Goal: Task Accomplishment & Management: Complete application form

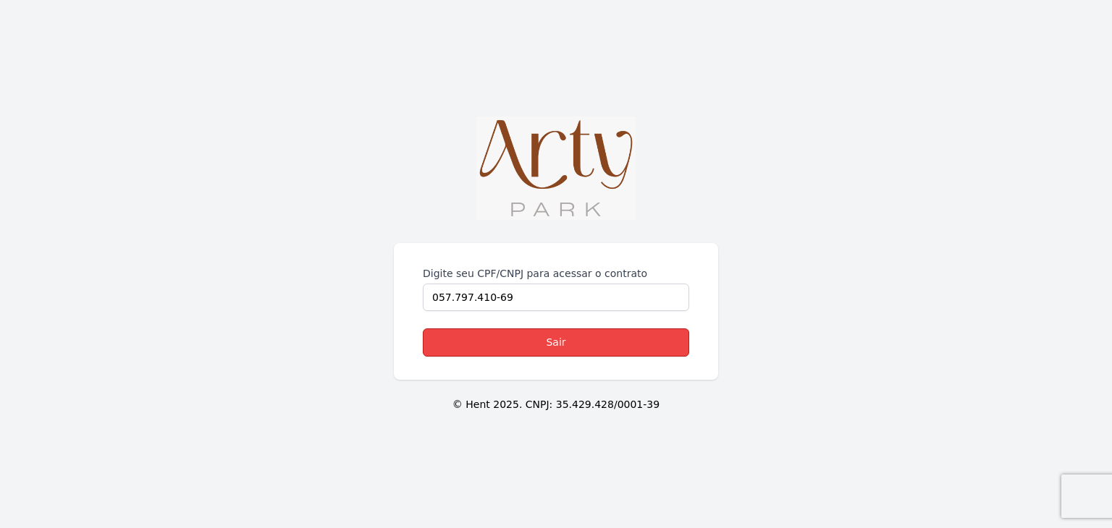
click at [535, 345] on link "Sair" at bounding box center [556, 343] width 266 height 28
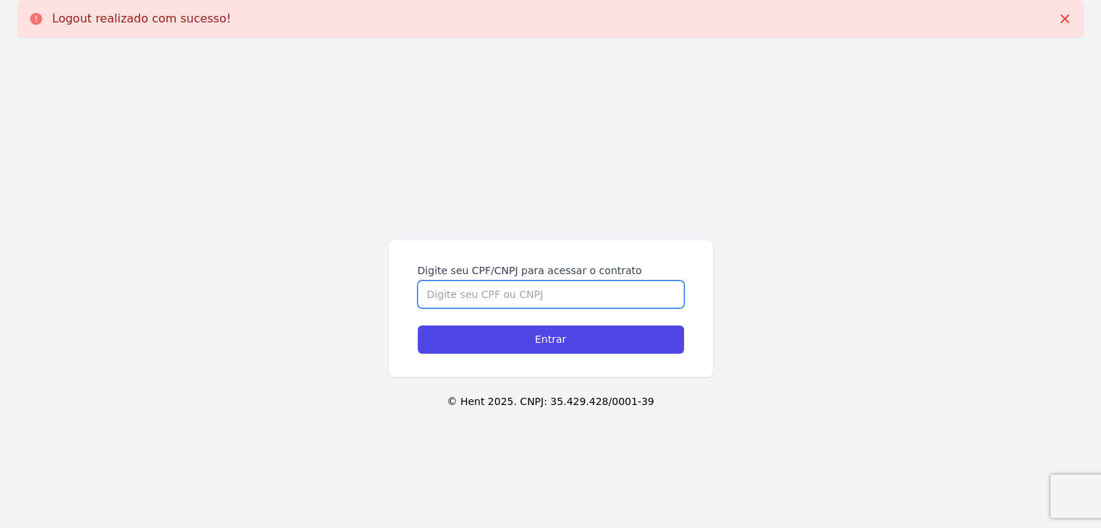
click at [554, 302] on input "Digite seu CPF/CNPJ para acessar o contrato" at bounding box center [551, 295] width 266 height 28
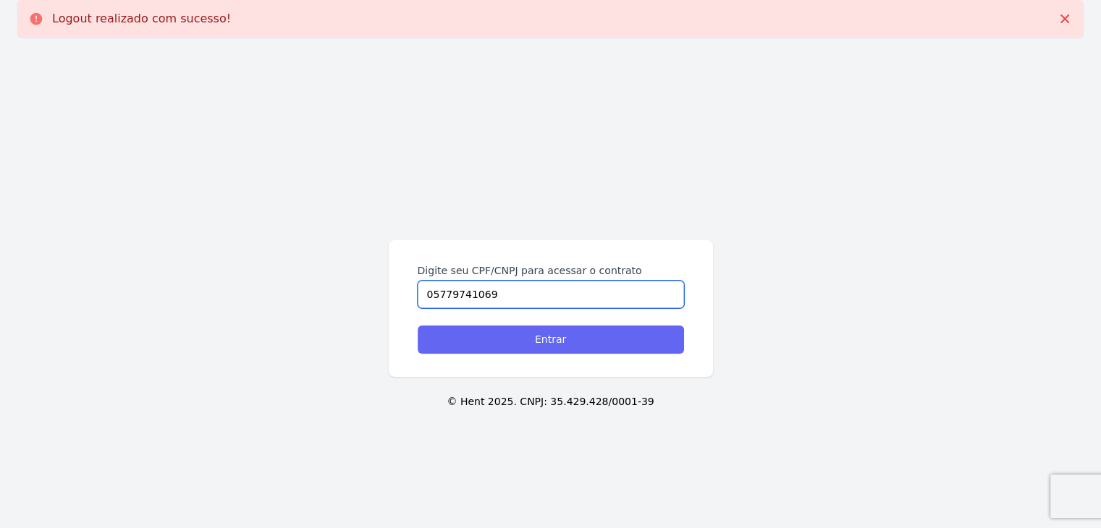
type input "05779741069"
click at [594, 339] on input "Entrar" at bounding box center [551, 340] width 266 height 28
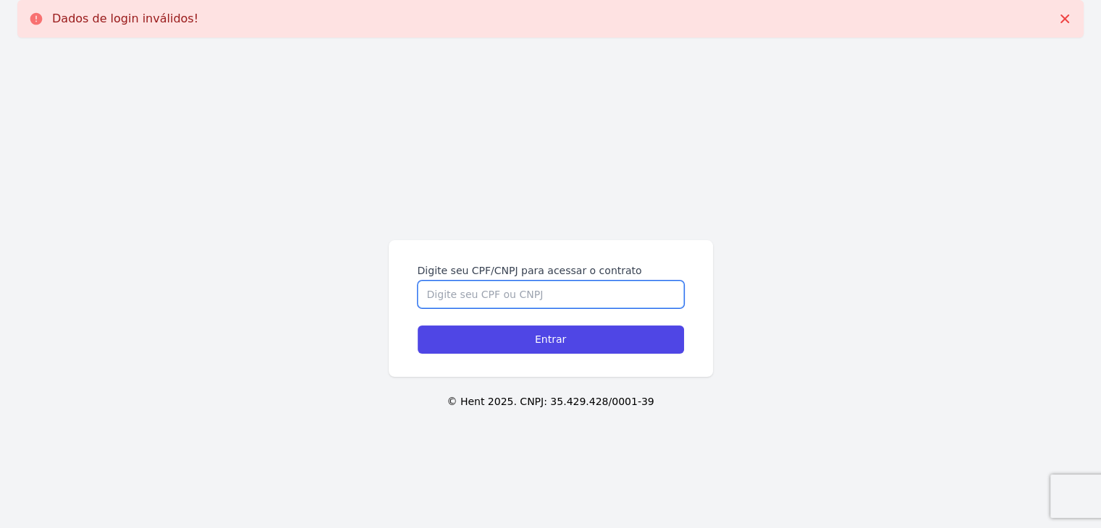
click at [611, 305] on input "Digite seu CPF/CNPJ para acessar o contrato" at bounding box center [551, 295] width 266 height 28
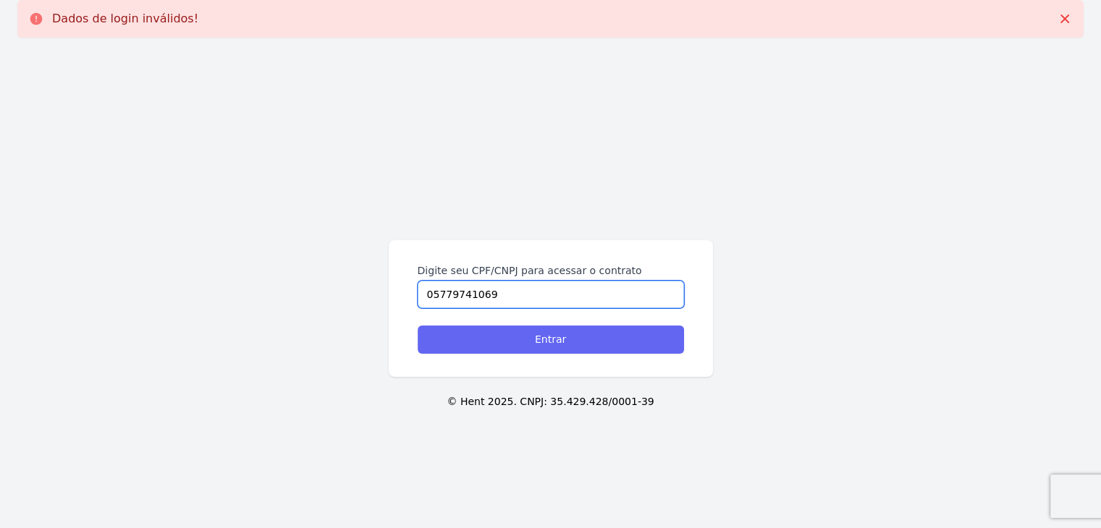
type input "05779741069"
click at [599, 336] on input "Entrar" at bounding box center [551, 340] width 266 height 28
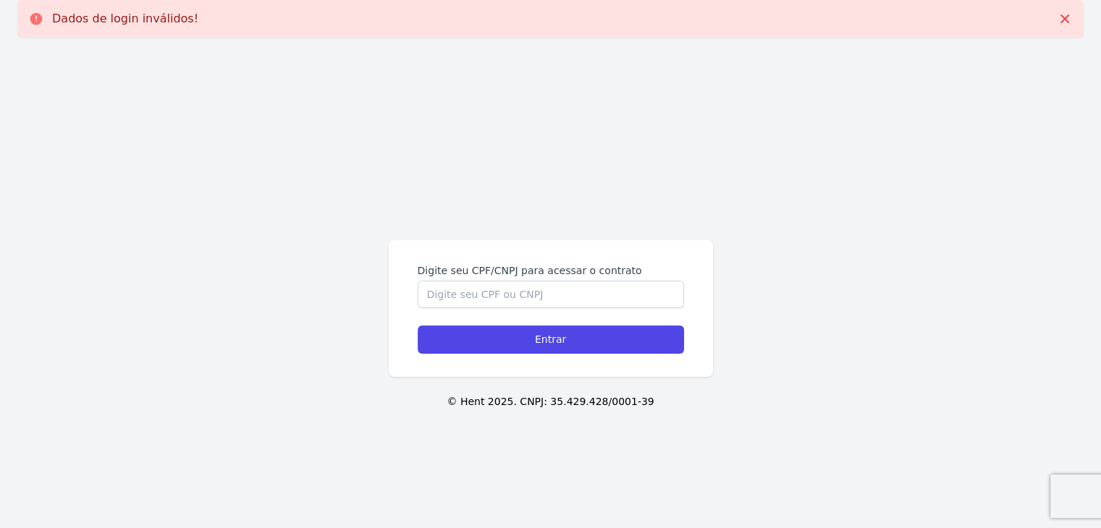
click at [502, 273] on label "Digite seu CPF/CNPJ para acessar o contrato" at bounding box center [551, 270] width 266 height 14
click at [502, 281] on input "Digite seu CPF/CNPJ para acessar o contrato" at bounding box center [551, 295] width 266 height 28
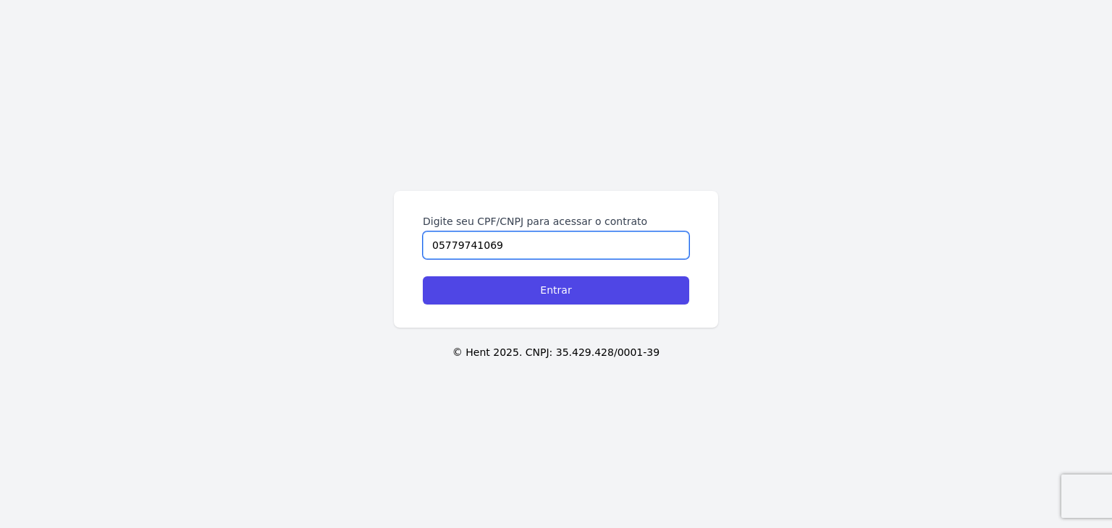
type input "05779741069"
click at [504, 287] on input "Entrar" at bounding box center [556, 291] width 266 height 28
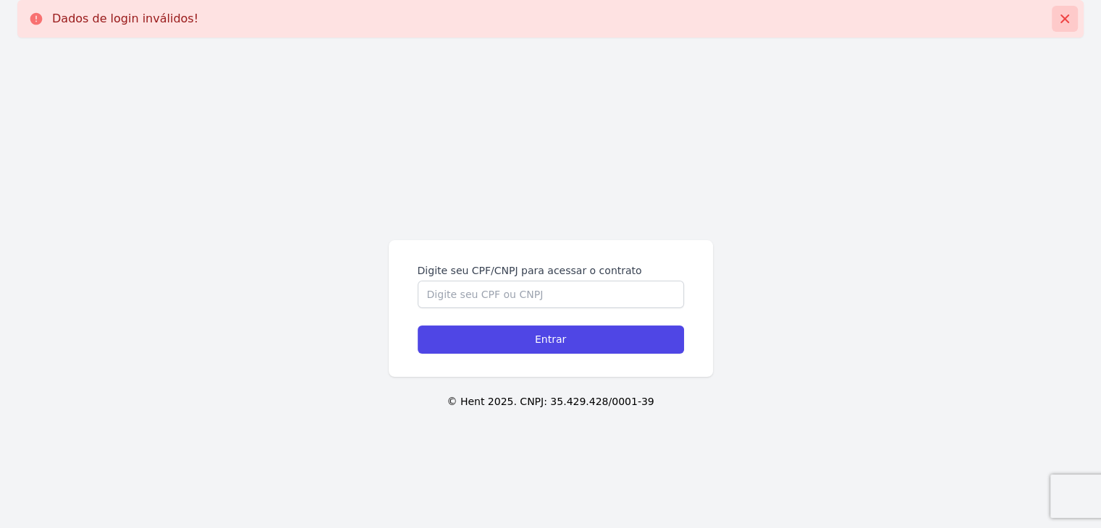
click at [1063, 18] on icon at bounding box center [1064, 18] width 9 height 9
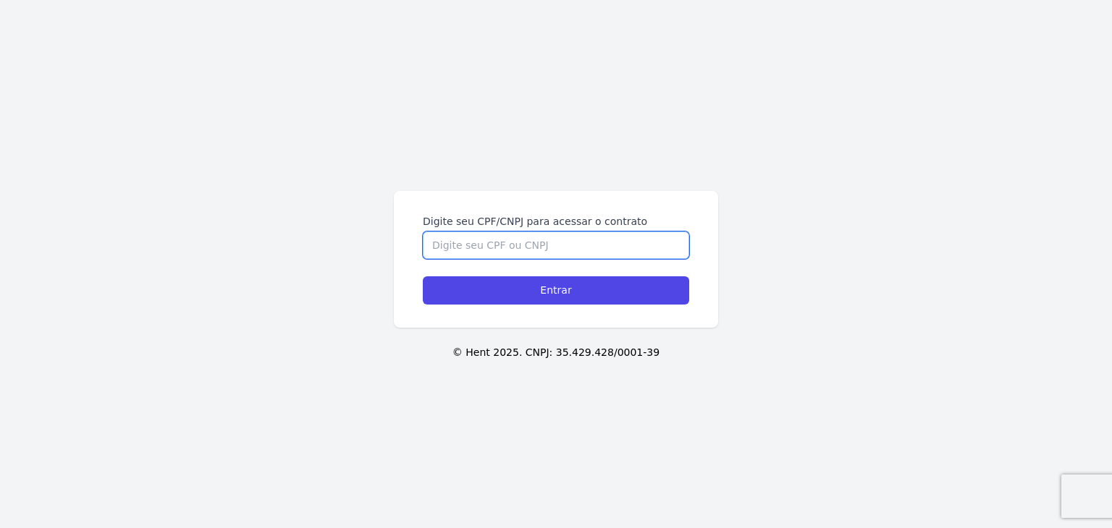
click at [475, 241] on input "Digite seu CPF/CNPJ para acessar o contrato" at bounding box center [556, 246] width 266 height 28
type input "05779741069"
click at [423, 277] on input "Entrar" at bounding box center [556, 291] width 266 height 28
